Goal: Check status

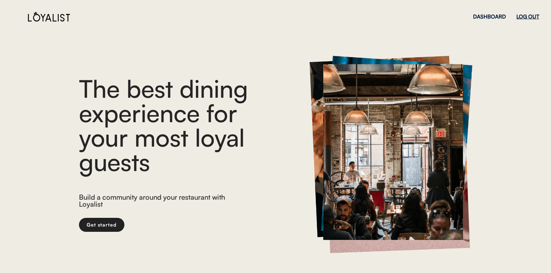
click at [526, 18] on div "LOG OUT" at bounding box center [527, 16] width 23 height 5
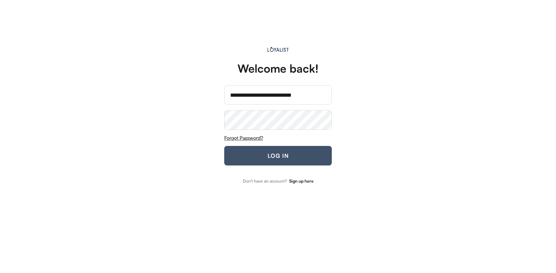
click at [238, 160] on button "LOG IN" at bounding box center [278, 156] width 108 height 20
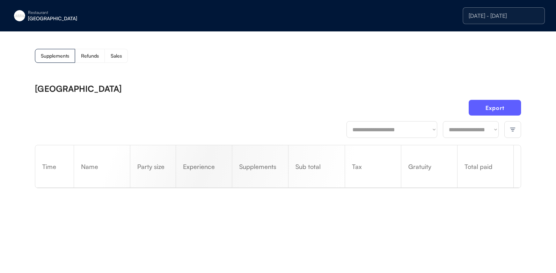
click at [507, 126] on div at bounding box center [512, 129] width 17 height 17
click at [511, 130] on img at bounding box center [513, 129] width 6 height 6
click at [507, 16] on div "[DATE] - [DATE]" at bounding box center [504, 16] width 70 height 6
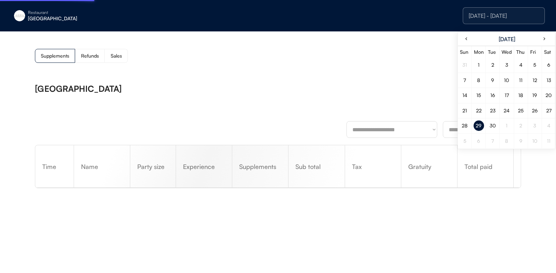
click at [479, 126] on div "29" at bounding box center [479, 125] width 6 height 5
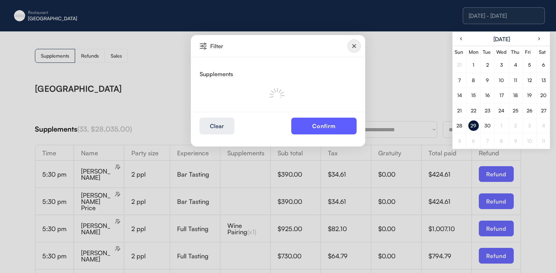
click at [387, 85] on div at bounding box center [278, 136] width 556 height 273
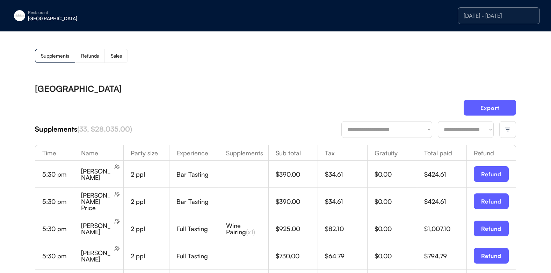
click at [508, 124] on div at bounding box center [507, 129] width 17 height 17
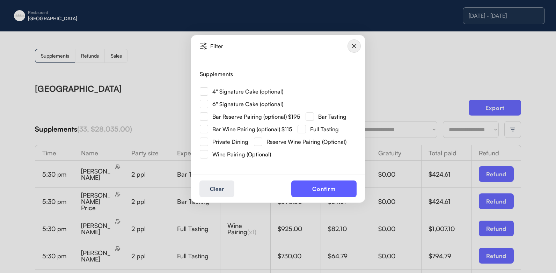
click at [203, 92] on img at bounding box center [204, 91] width 8 height 8
click at [310, 185] on button "Confirm" at bounding box center [323, 189] width 65 height 17
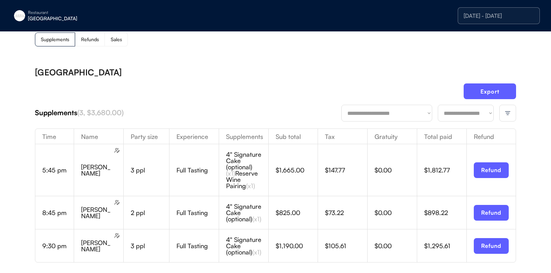
scroll to position [14, 0]
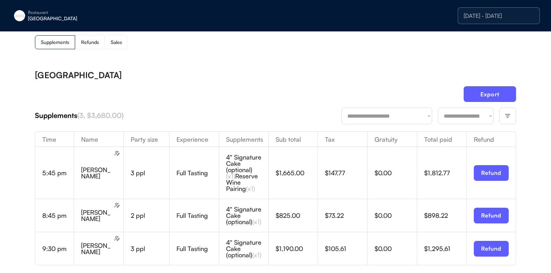
click at [504, 116] on div at bounding box center [507, 116] width 17 height 17
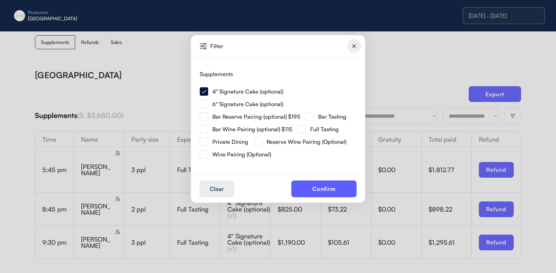
click at [203, 103] on img at bounding box center [204, 104] width 8 height 8
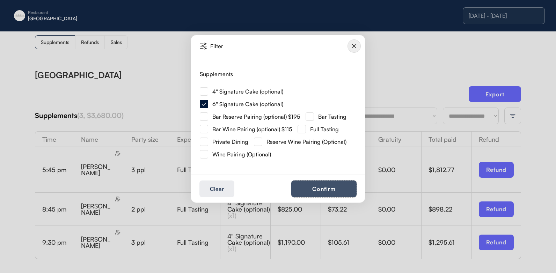
click at [301, 187] on button "Confirm" at bounding box center [323, 189] width 65 height 17
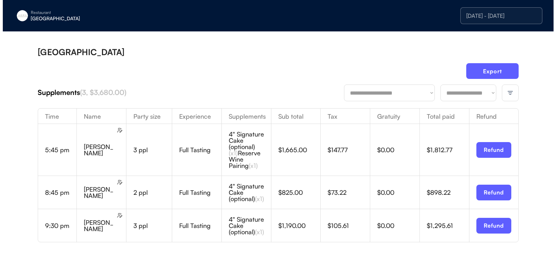
scroll to position [49, 0]
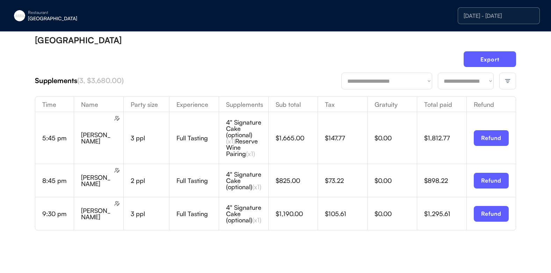
click at [507, 85] on div at bounding box center [507, 81] width 17 height 17
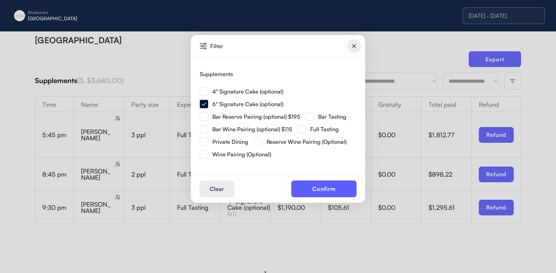
click at [353, 47] on img at bounding box center [353, 45] width 13 height 13
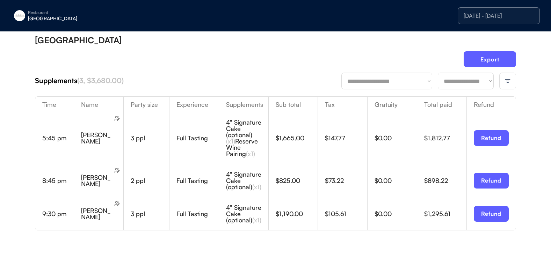
drag, startPoint x: 511, startPoint y: 85, endPoint x: 486, endPoint y: 82, distance: 24.6
click at [511, 84] on div at bounding box center [507, 81] width 17 height 17
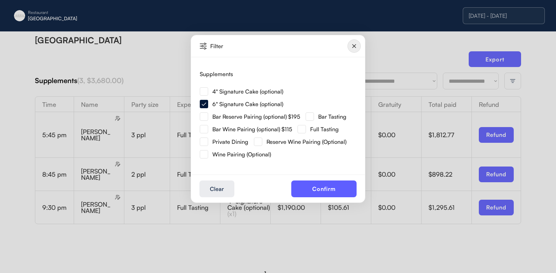
click at [206, 103] on img at bounding box center [204, 104] width 8 height 8
click at [202, 91] on img at bounding box center [204, 91] width 8 height 8
click at [205, 102] on img at bounding box center [204, 104] width 8 height 8
click at [309, 184] on button "Confirm" at bounding box center [323, 189] width 65 height 17
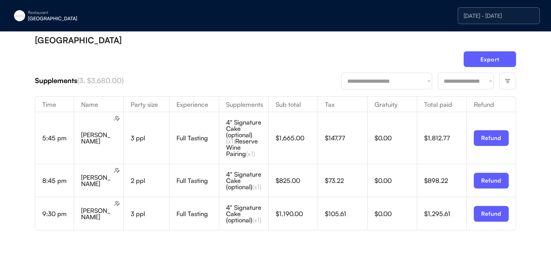
click at [503, 81] on div at bounding box center [507, 81] width 17 height 17
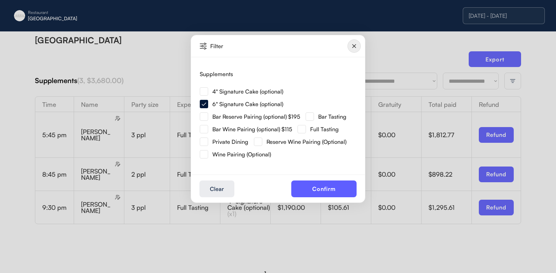
click at [209, 88] on div "4" Signature Cake (optional)" at bounding box center [241, 91] width 83 height 8
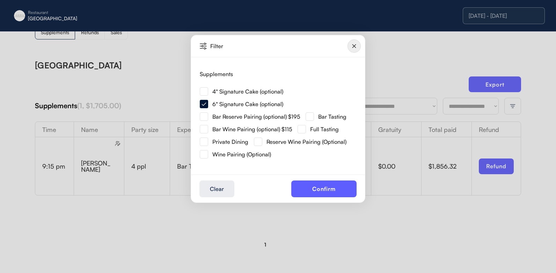
click at [205, 92] on img at bounding box center [204, 91] width 8 height 8
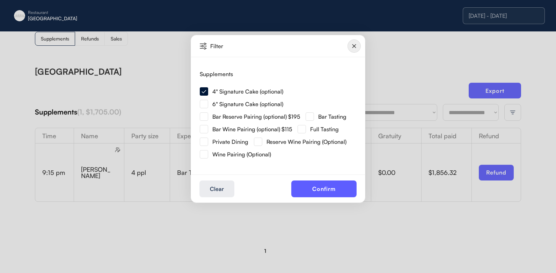
click at [358, 44] on img at bounding box center [353, 45] width 13 height 13
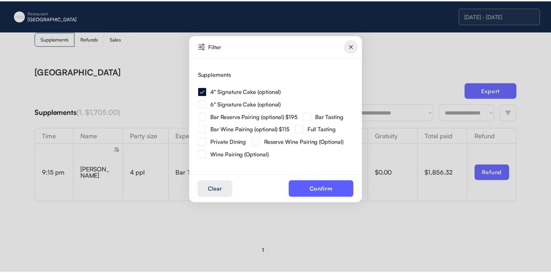
scroll to position [30, 0]
